Goal: Browse casually

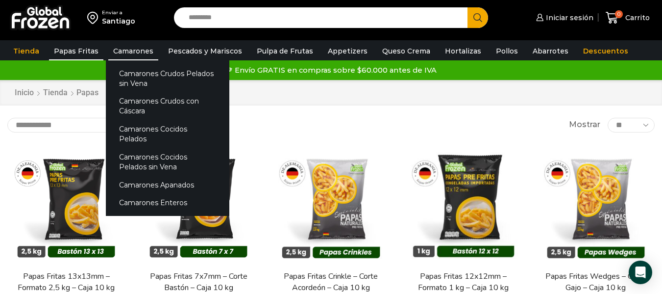
click at [145, 47] on link "Camarones" at bounding box center [133, 51] width 50 height 19
click at [158, 130] on link "Camarones Cocidos Pelados" at bounding box center [168, 134] width 124 height 28
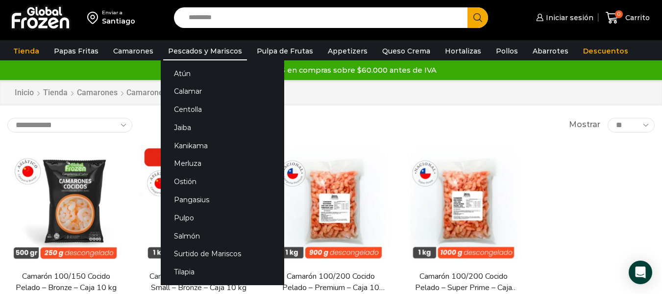
click at [194, 53] on link "Pescados y Mariscos" at bounding box center [205, 51] width 84 height 19
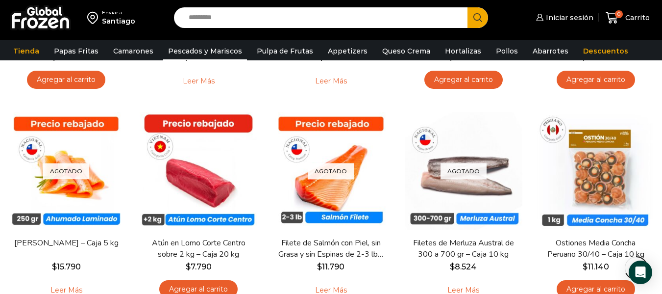
scroll to position [724, 0]
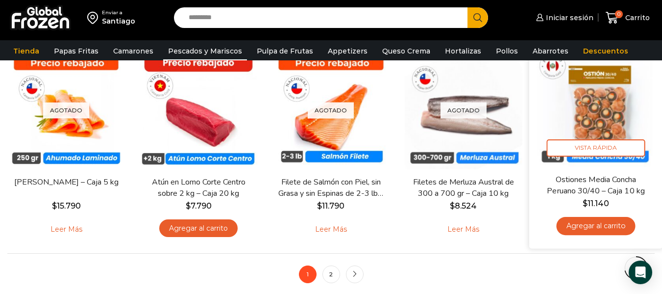
click at [651, 193] on div "Ostiones Media Concha Peruano 30/40 – Caja 10 kg $ 11.140 Agregar al carrito" at bounding box center [596, 207] width 119 height 67
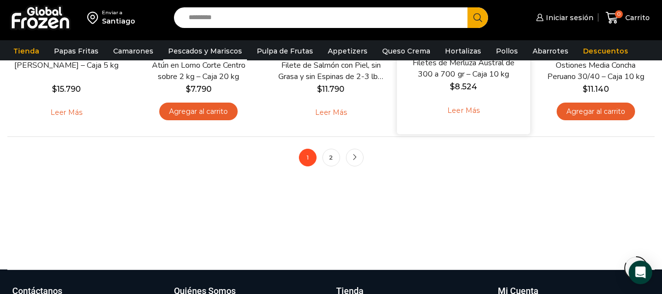
scroll to position [897, 0]
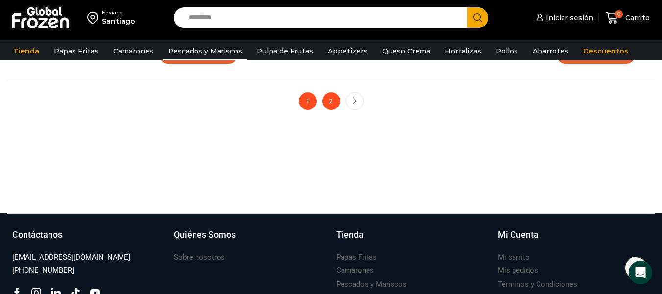
click at [325, 100] on link "2" at bounding box center [332, 101] width 18 height 18
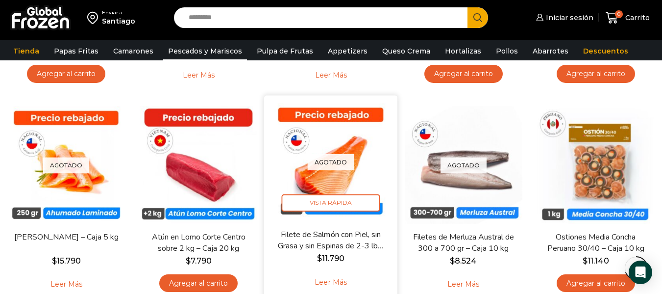
scroll to position [652, 0]
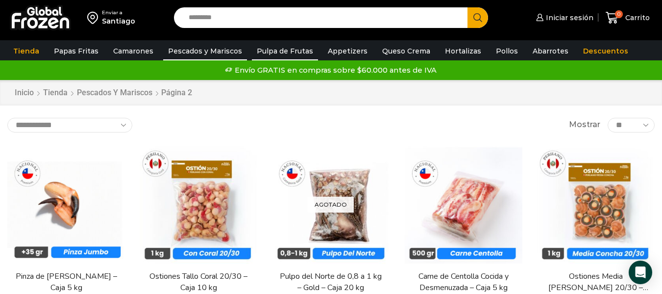
click at [274, 52] on link "Pulpa de Frutas" at bounding box center [285, 51] width 66 height 19
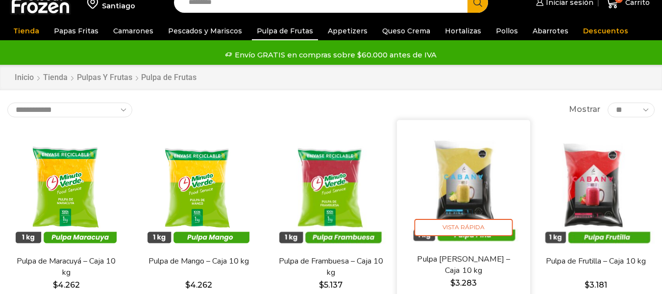
scroll to position [244, 0]
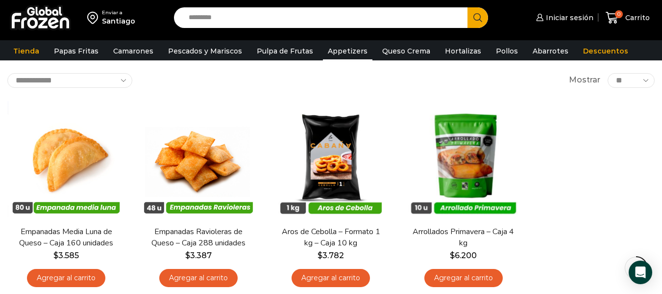
scroll to position [49, 0]
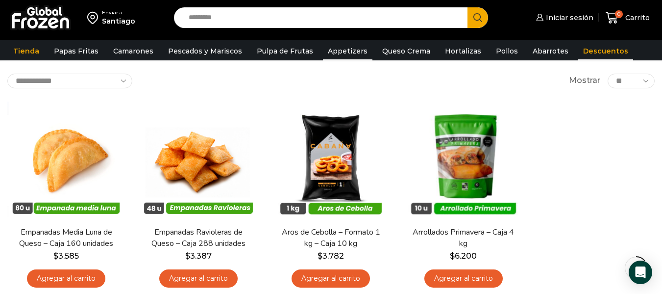
click at [579, 45] on link "Descuentos" at bounding box center [606, 51] width 55 height 19
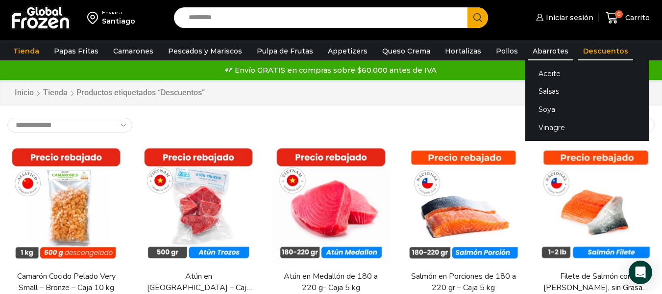
click at [532, 54] on link "Abarrotes" at bounding box center [551, 51] width 46 height 19
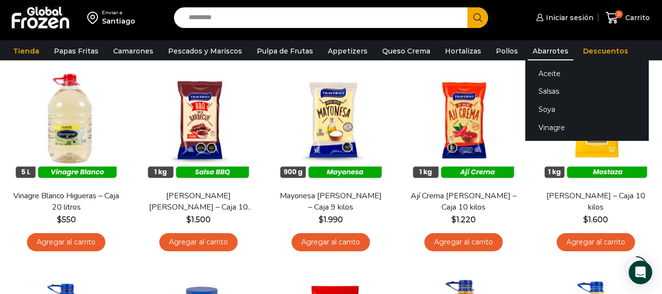
scroll to position [147, 0]
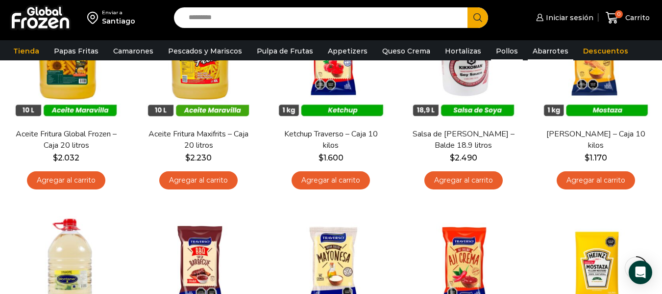
click at [491, 50] on link "Pollos" at bounding box center [507, 51] width 32 height 19
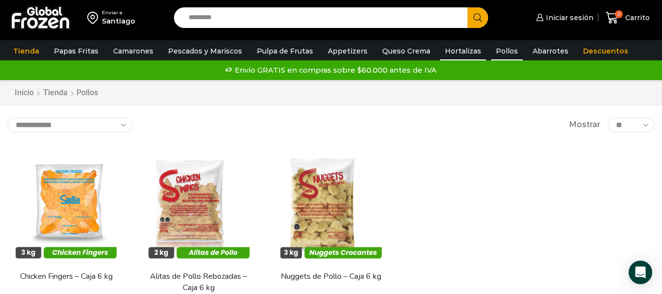
click at [452, 54] on link "Hortalizas" at bounding box center [463, 51] width 46 height 19
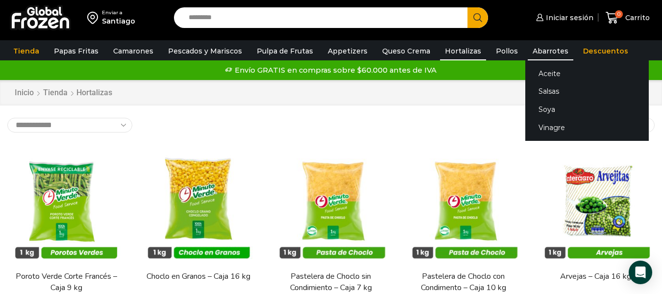
click at [528, 49] on link "Abarrotes" at bounding box center [551, 51] width 46 height 19
